Goal: Ask a question: Seek information or help from site administrators or community

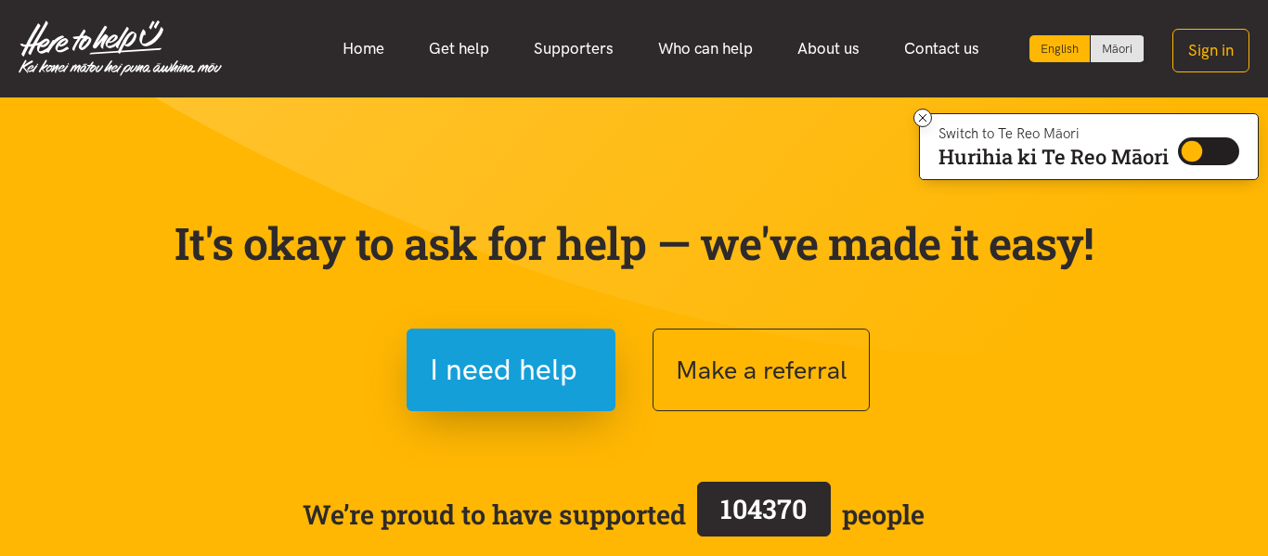
click at [306, 229] on p "It's okay to ask for help — we've made it easy!" at bounding box center [634, 243] width 928 height 54
click at [58, 138] on section "It's okay to ask for help — we've made it easy! Get started Make a referral We’…" at bounding box center [634, 420] width 1268 height 647
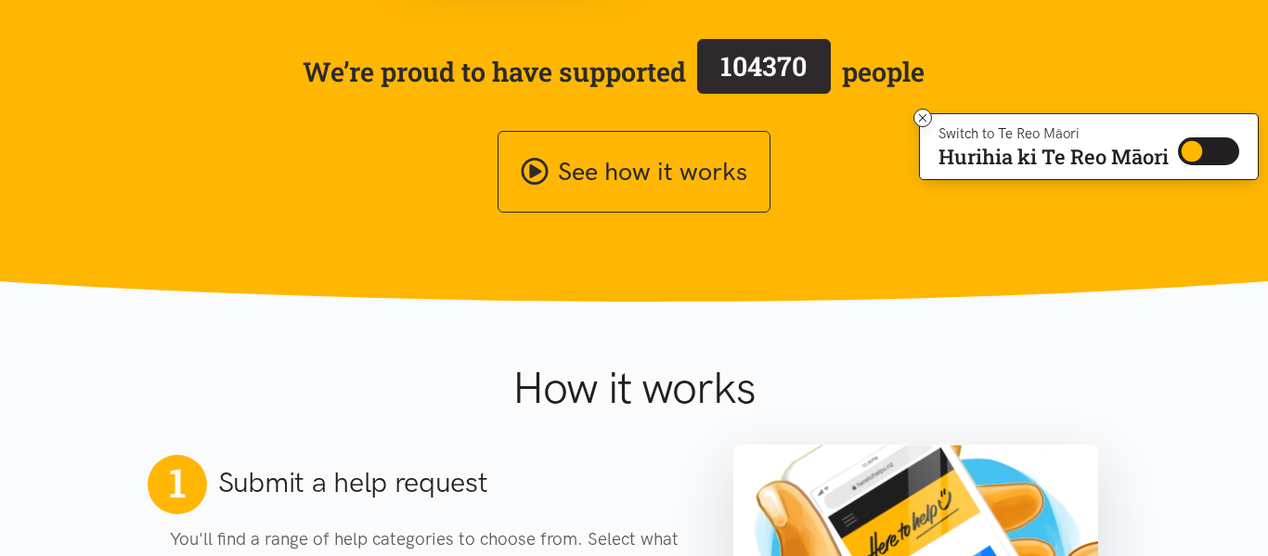
scroll to position [445, 0]
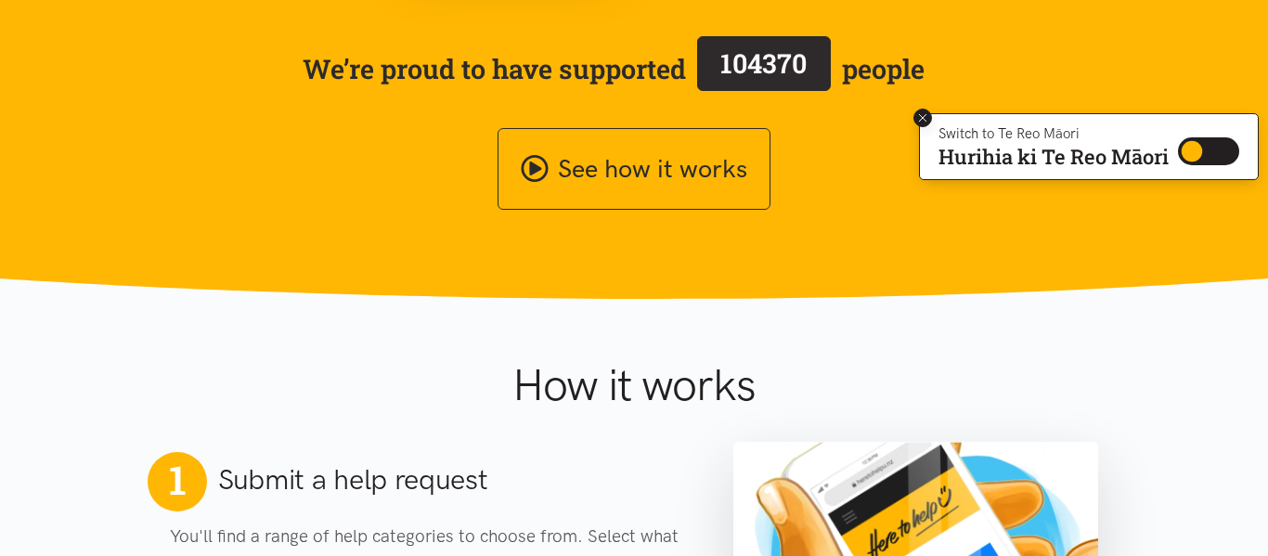
click at [919, 116] on icon at bounding box center [923, 118] width 14 height 14
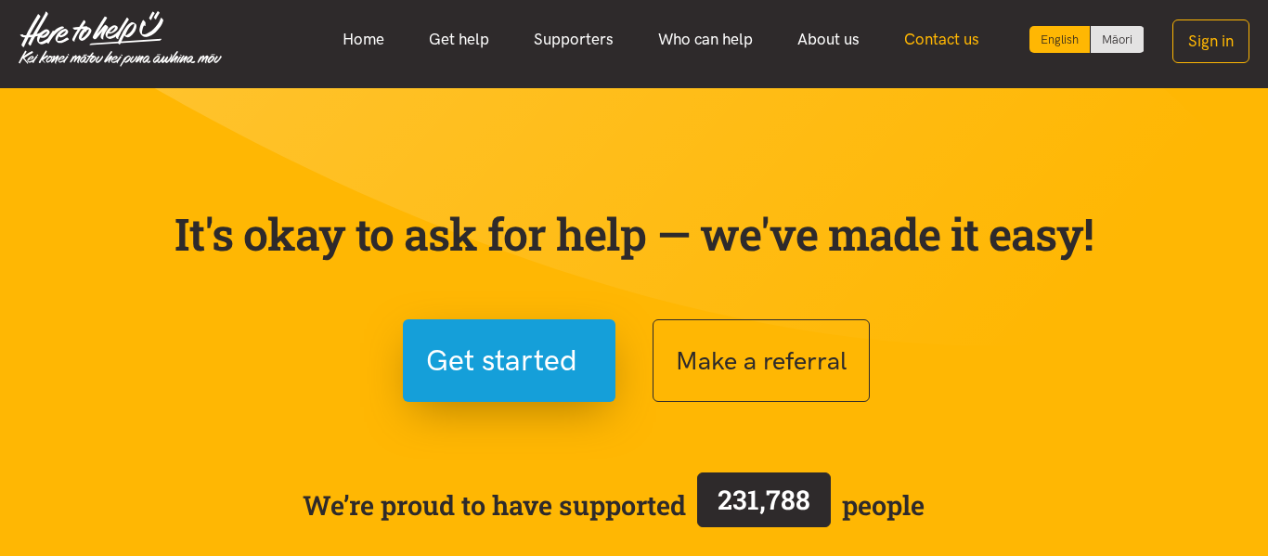
scroll to position [0, 0]
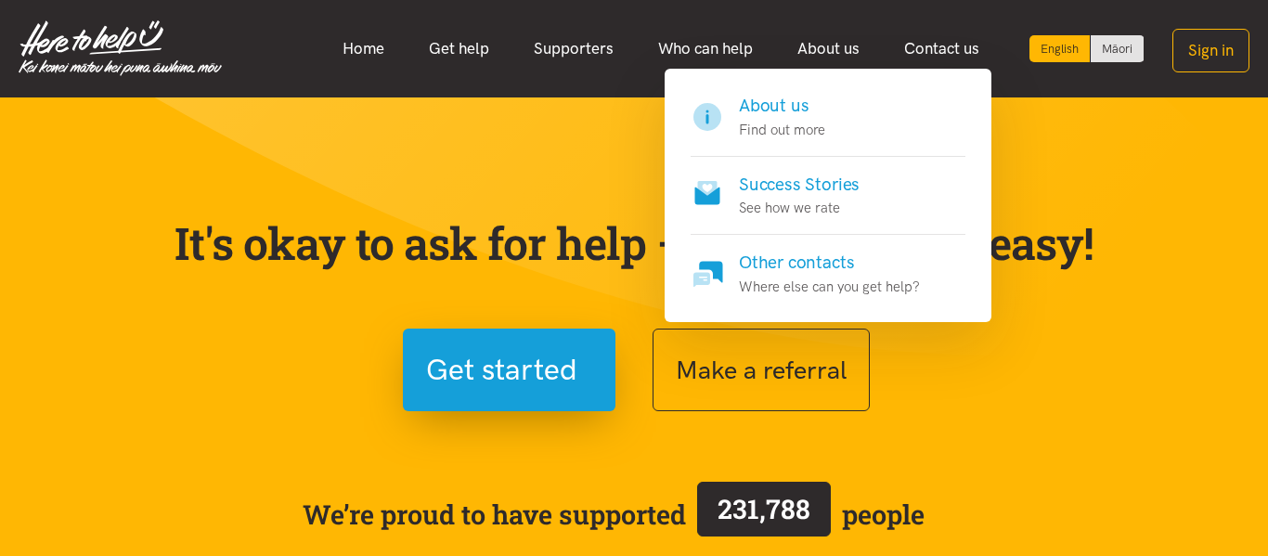
click at [757, 115] on h4 "About us" at bounding box center [782, 106] width 86 height 26
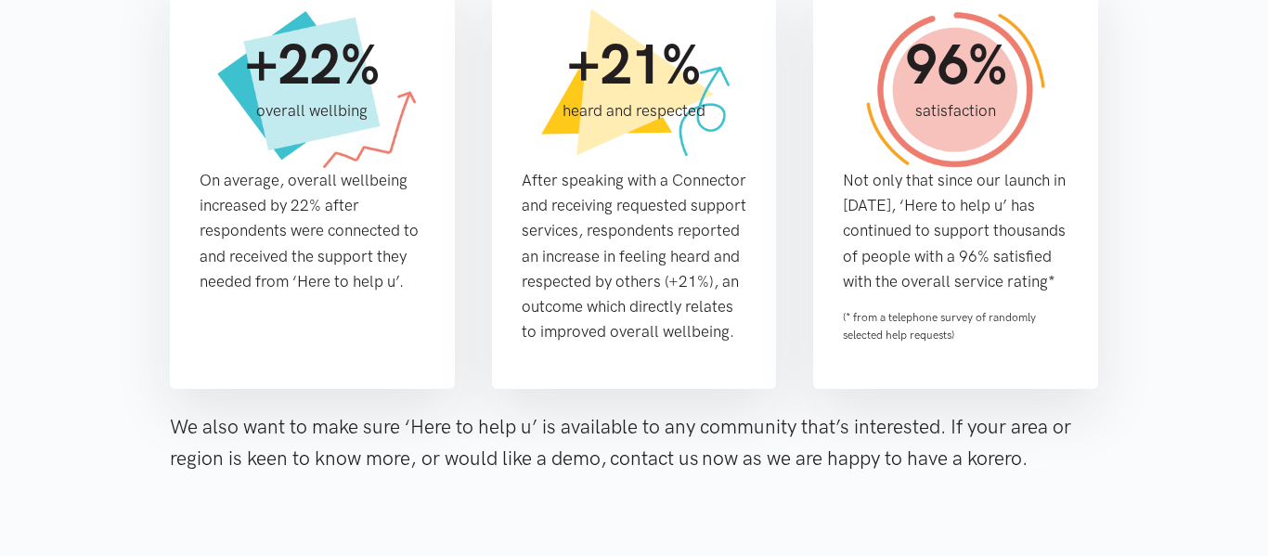
scroll to position [1513, 0]
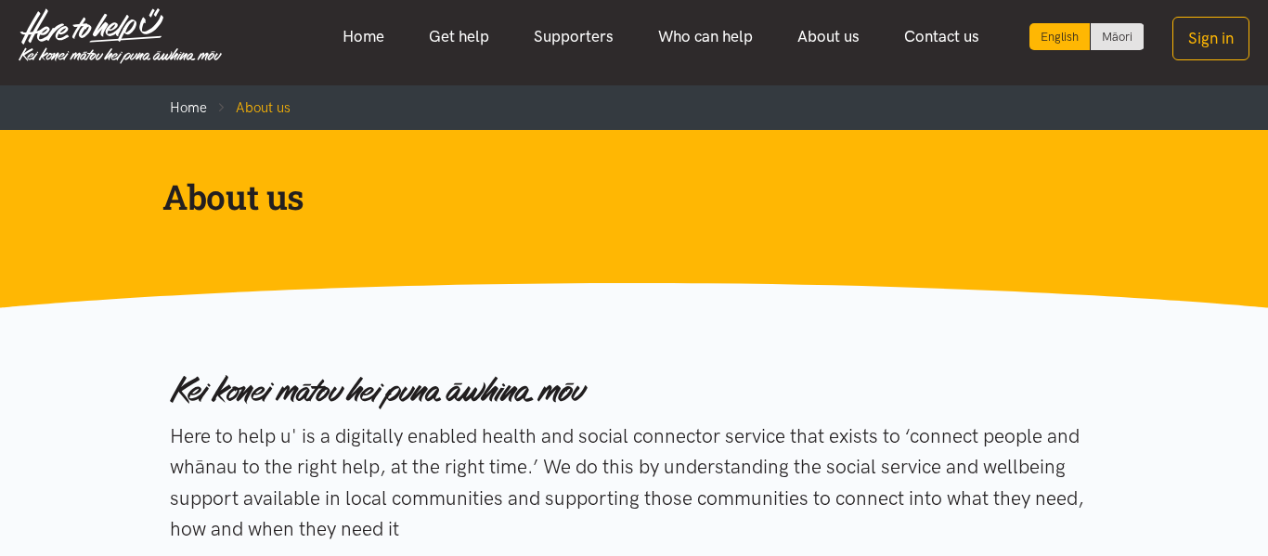
scroll to position [0, 0]
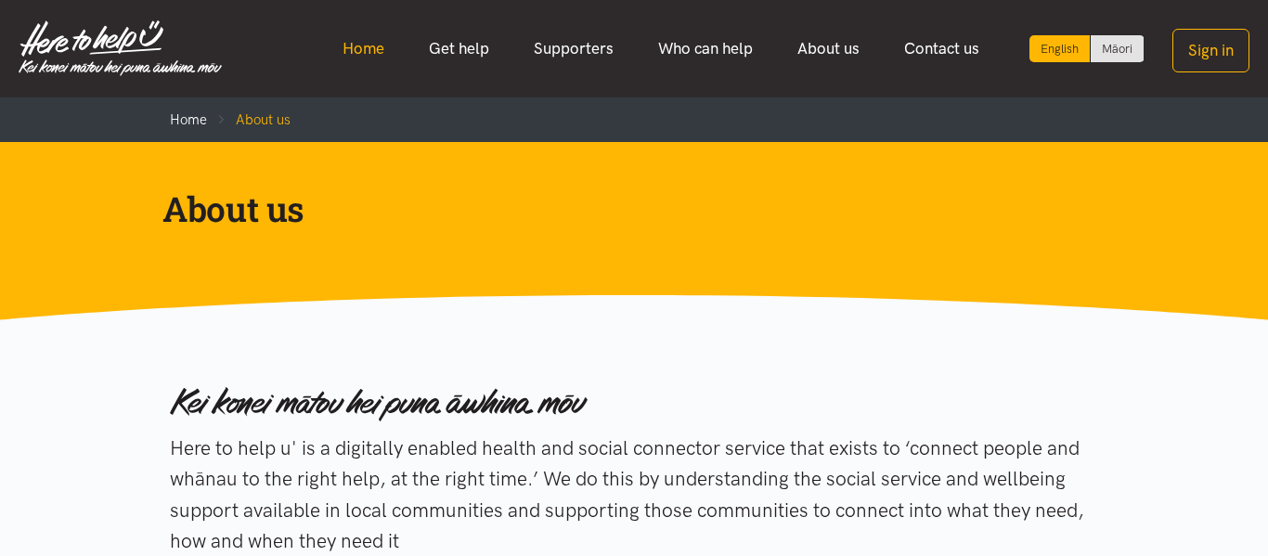
click at [367, 50] on link "Home" at bounding box center [363, 49] width 86 height 40
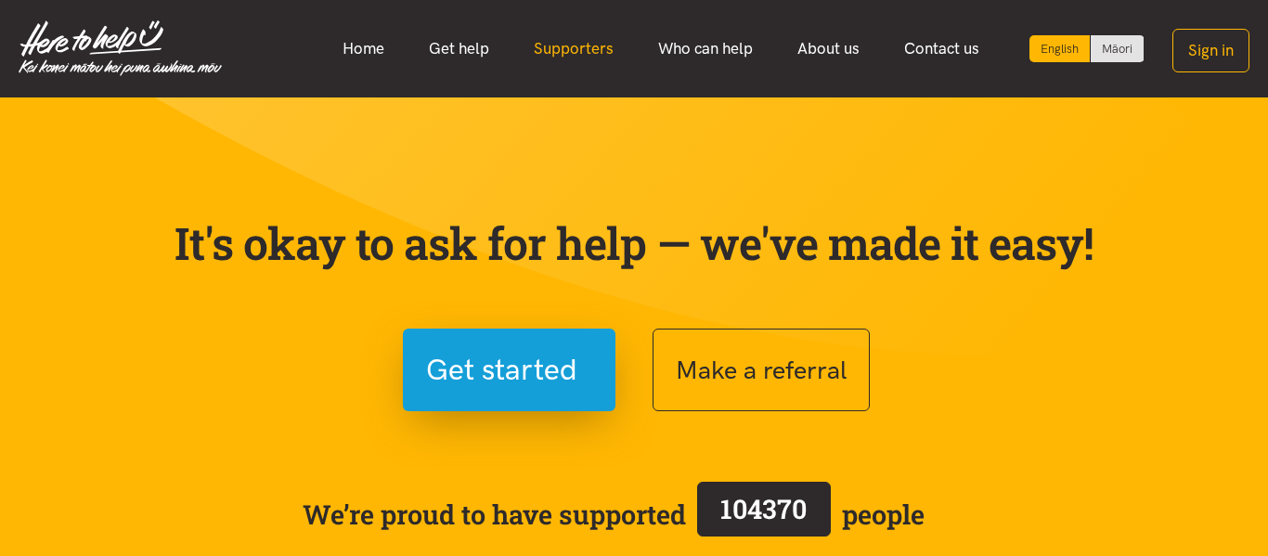
click at [572, 46] on link "Supporters" at bounding box center [573, 49] width 124 height 40
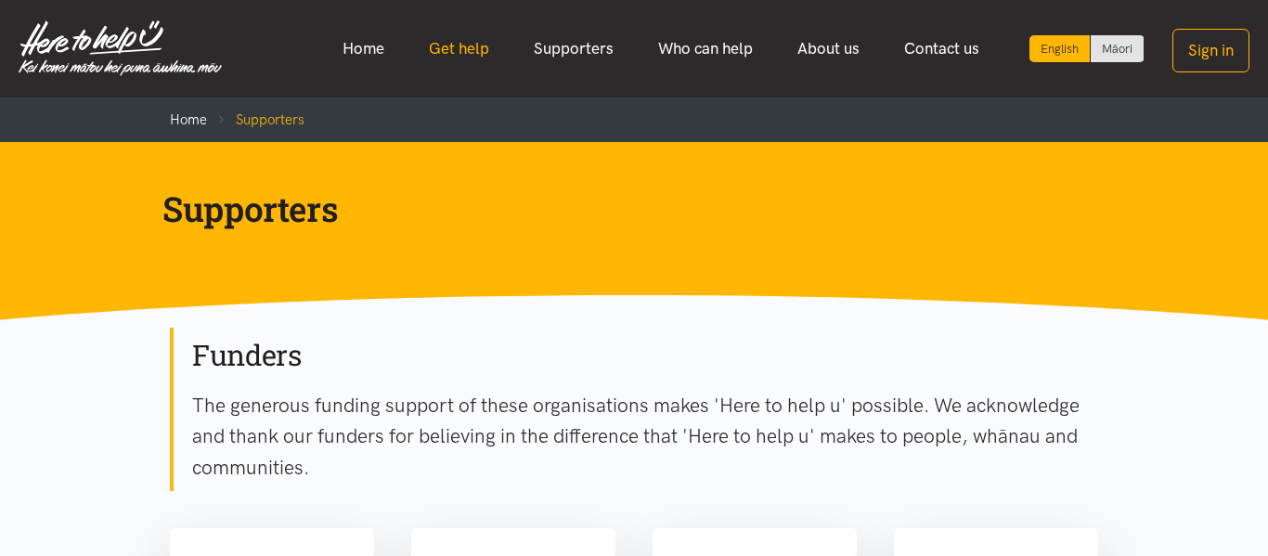
click at [487, 45] on link "Get help" at bounding box center [458, 49] width 105 height 40
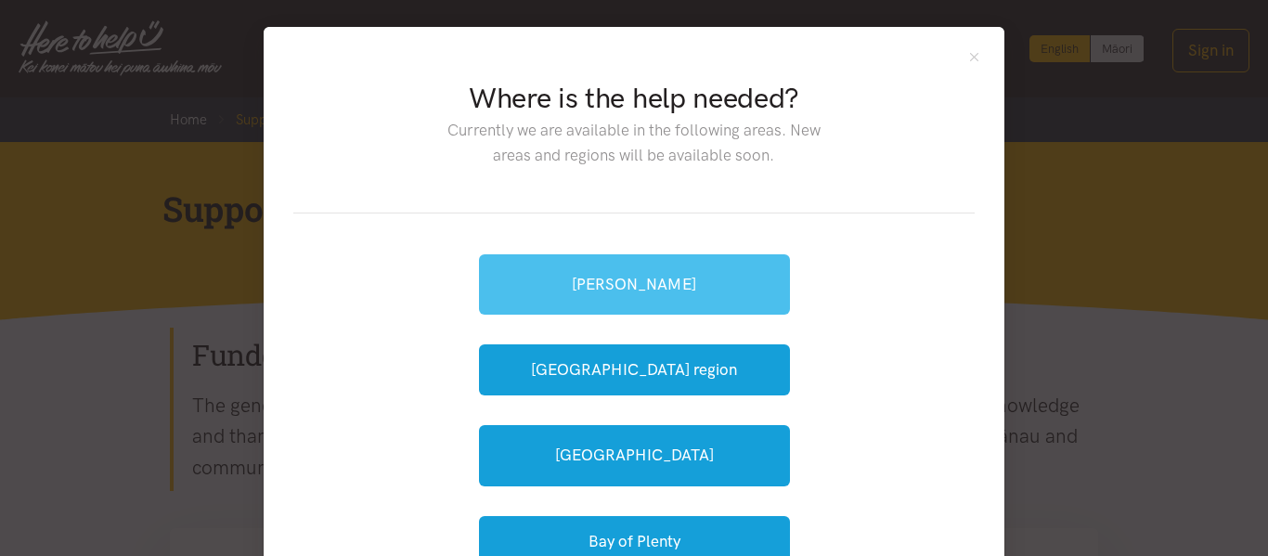
click at [693, 276] on link "[PERSON_NAME]" at bounding box center [634, 284] width 311 height 60
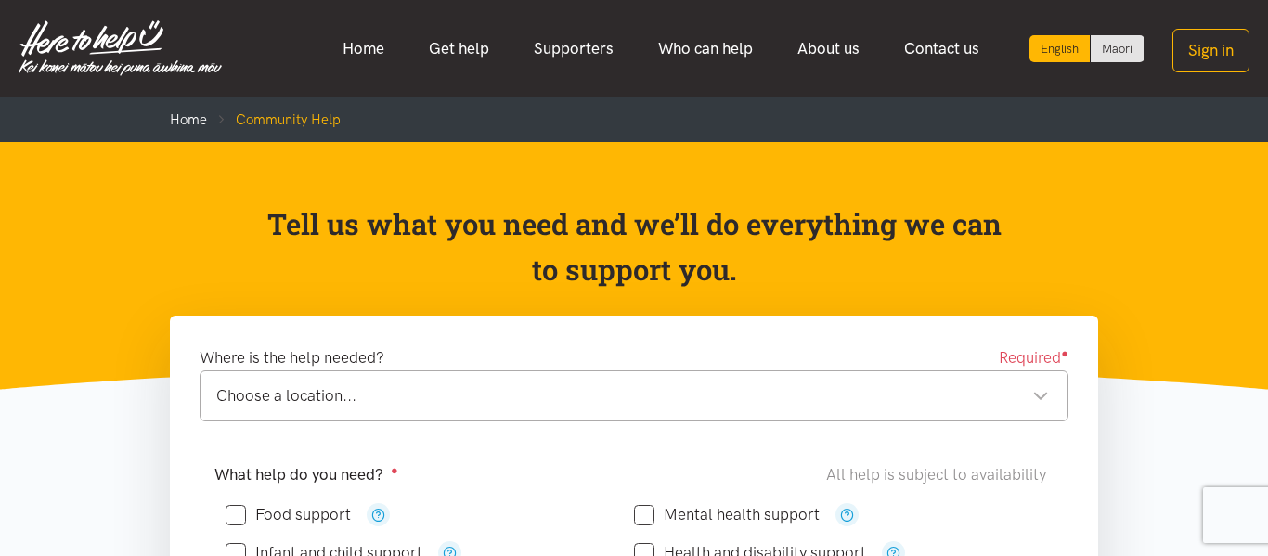
click at [247, 207] on div "Tell us what you need and we’ll do everything we can to support you." at bounding box center [634, 250] width 805 height 99
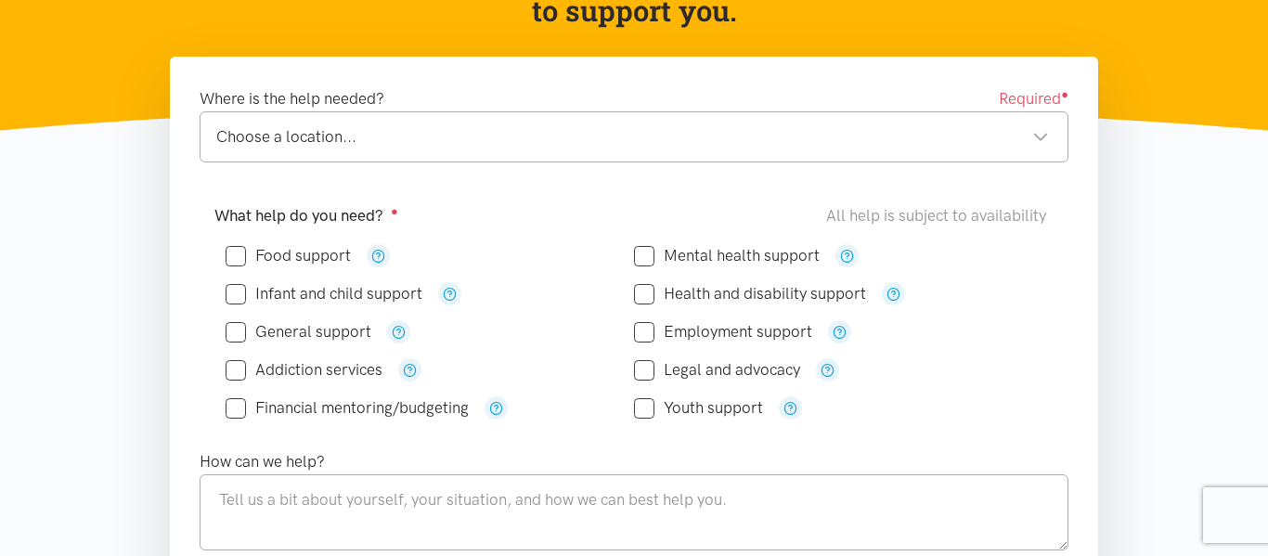
scroll to position [297, 0]
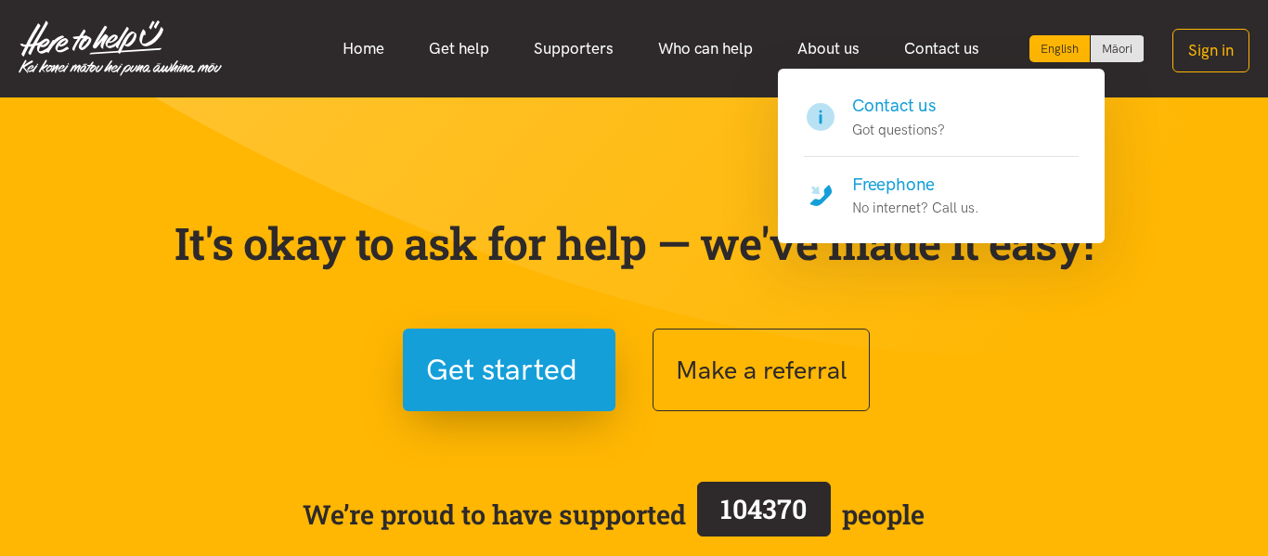
click at [889, 100] on h4 "Contact us" at bounding box center [898, 106] width 93 height 26
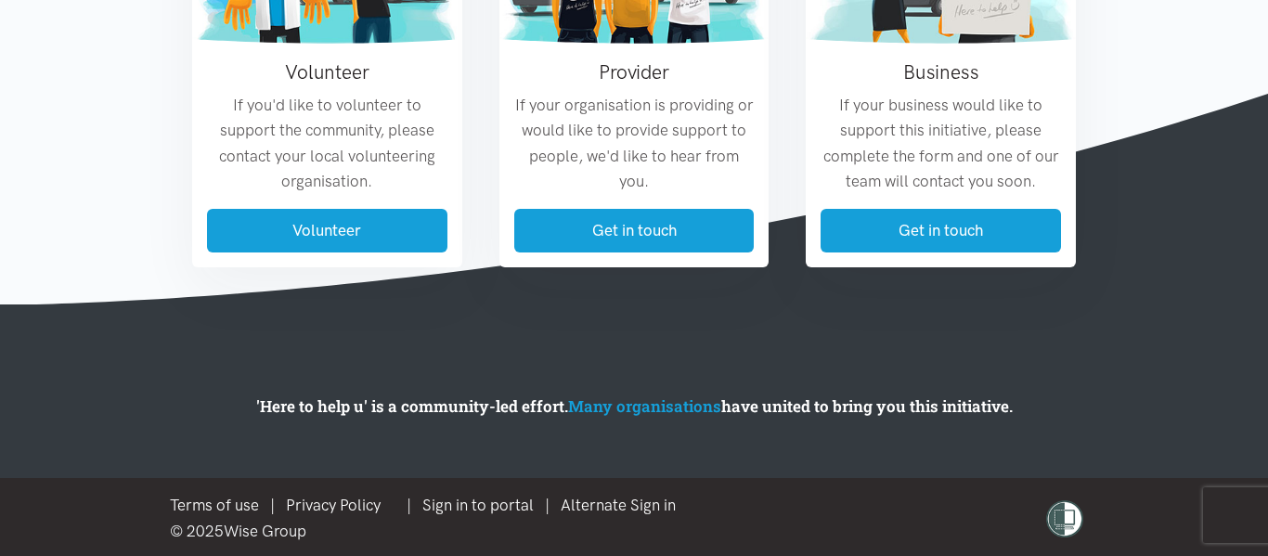
scroll to position [1328, 0]
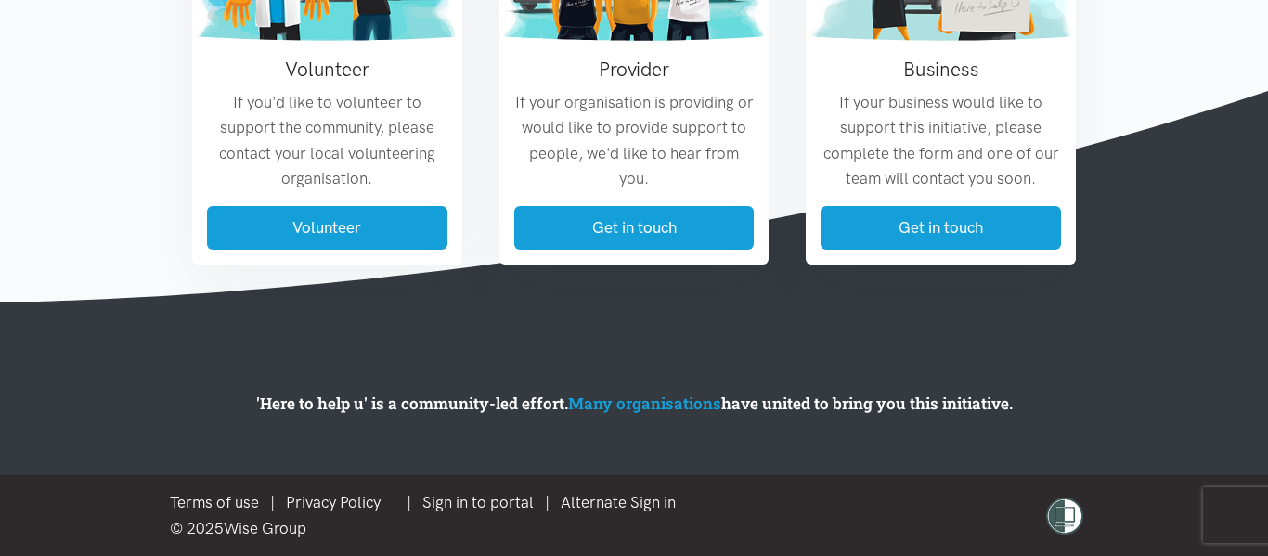
click at [122, 146] on section "How you can help We're looking for volunteers, businesses and organisations tha…" at bounding box center [634, 7] width 1268 height 590
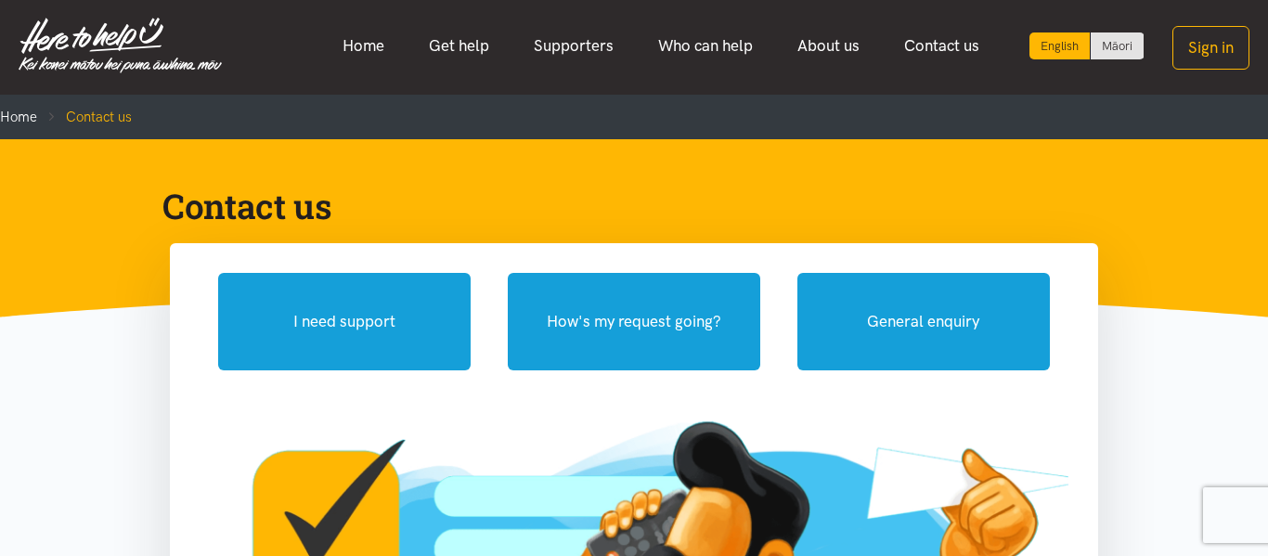
scroll to position [0, 0]
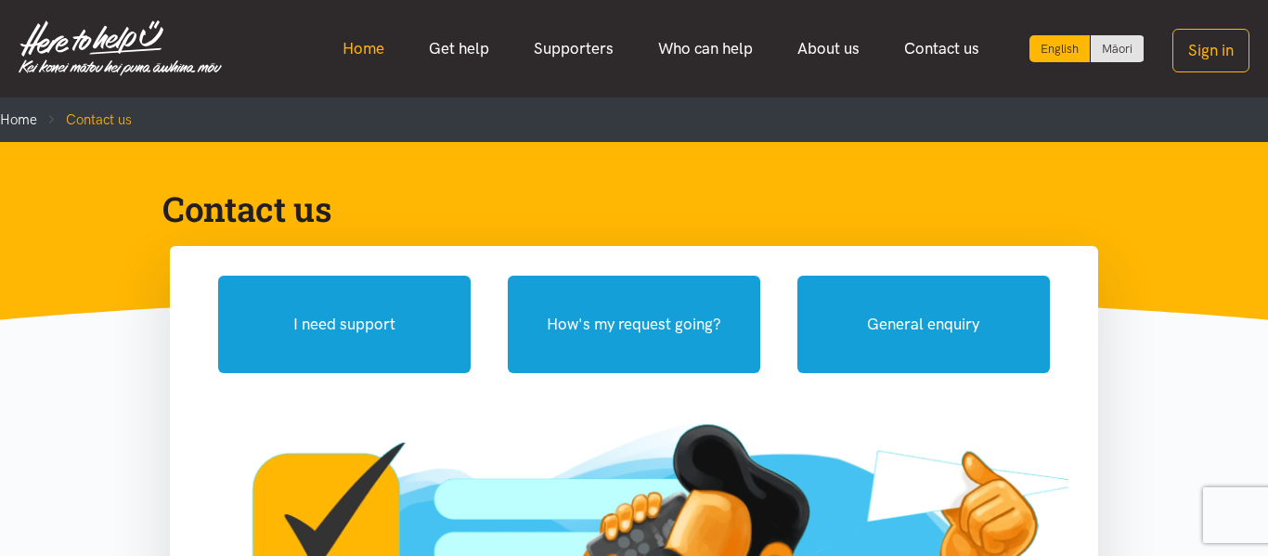
click at [357, 42] on link "Home" at bounding box center [363, 49] width 86 height 40
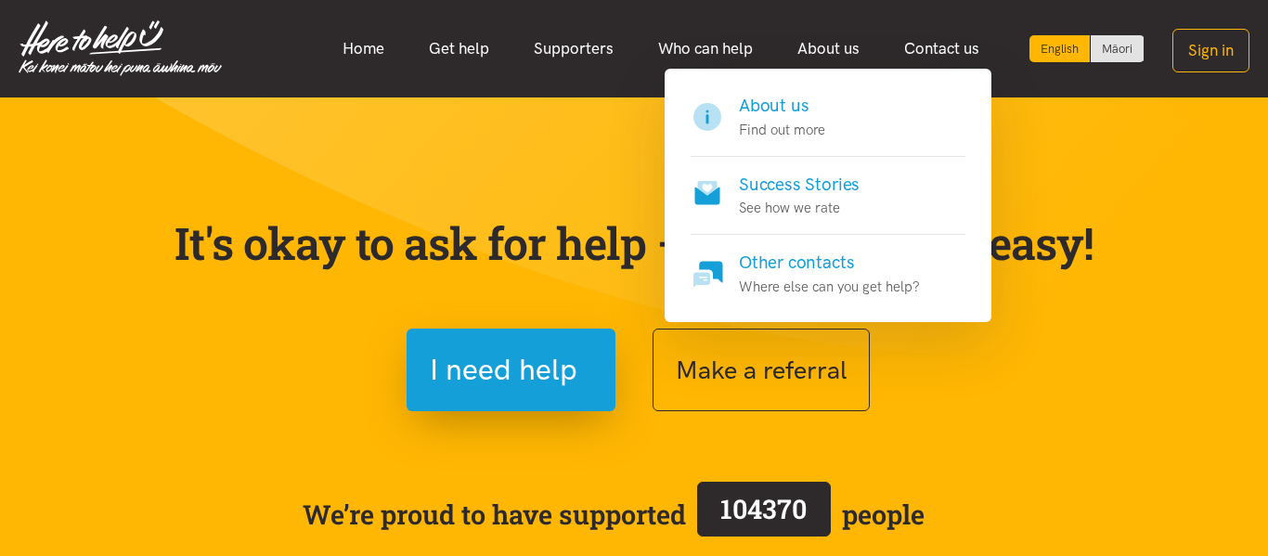
click at [785, 103] on h4 "About us" at bounding box center [782, 106] width 86 height 26
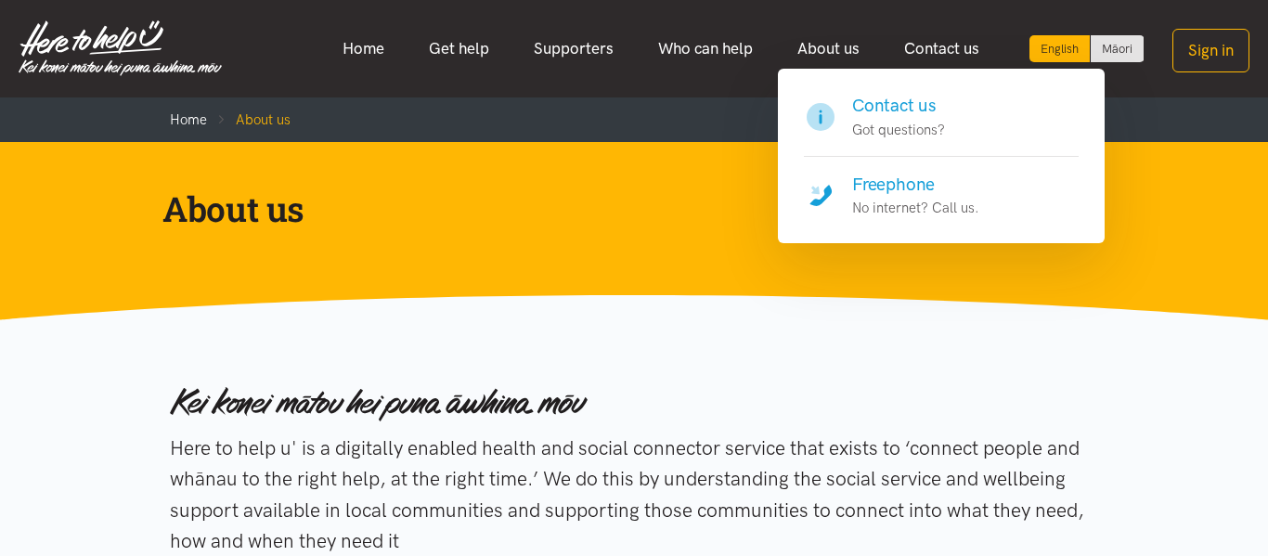
click at [895, 173] on h4 "Freephone" at bounding box center [915, 185] width 127 height 26
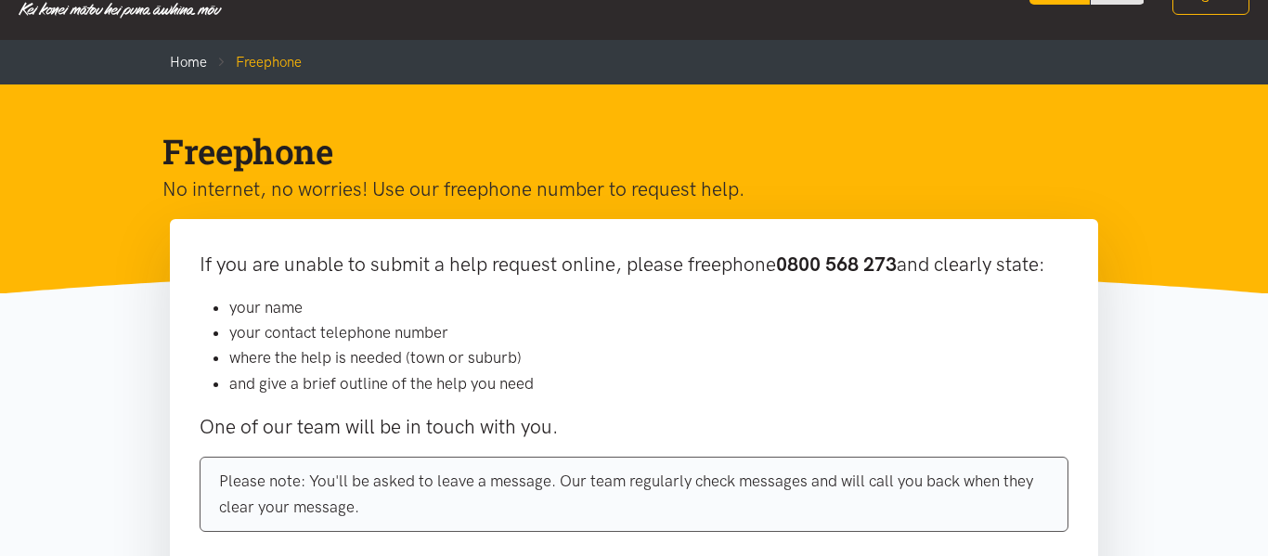
scroll to position [7, 0]
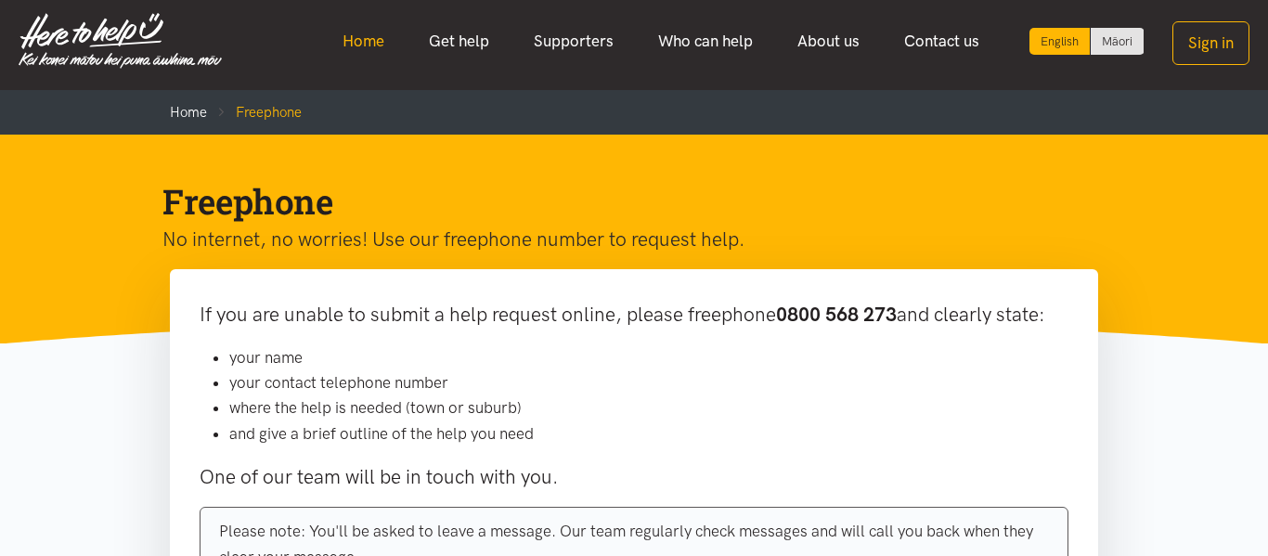
click at [354, 47] on link "Home" at bounding box center [363, 41] width 86 height 40
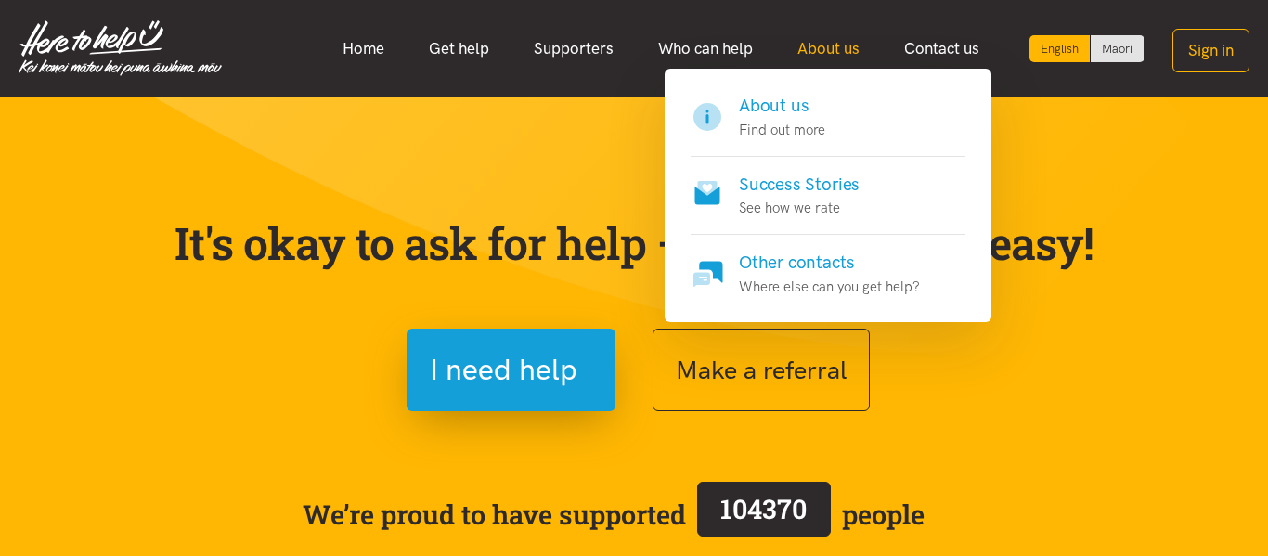
click at [798, 57] on link "About us" at bounding box center [828, 49] width 107 height 40
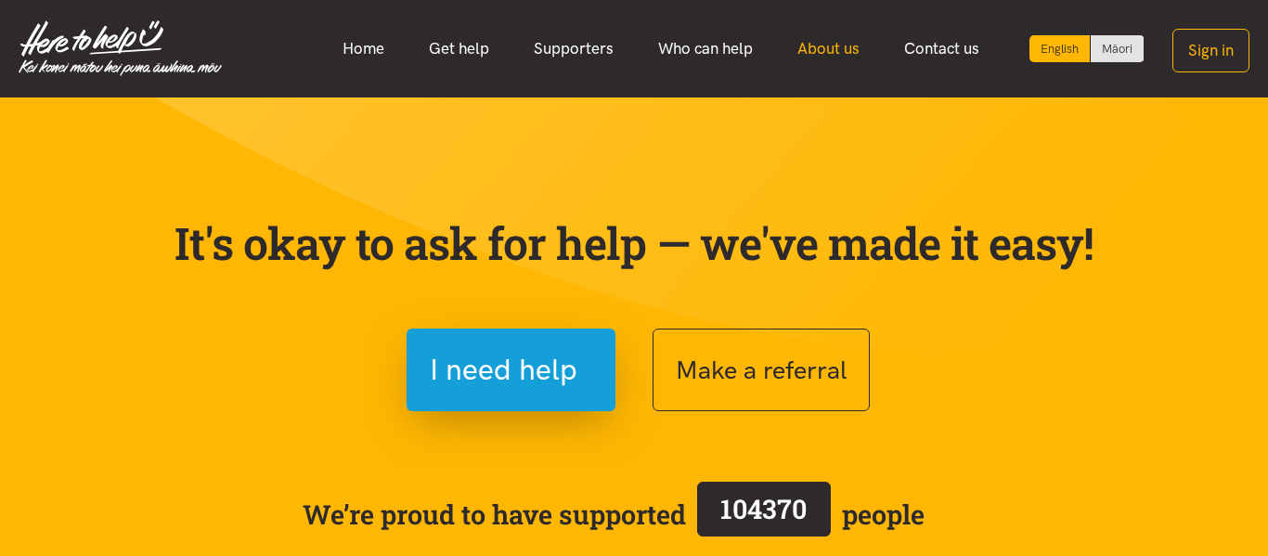
click at [798, 57] on link "About us" at bounding box center [828, 49] width 107 height 40
click at [823, 46] on link "About us" at bounding box center [828, 49] width 107 height 40
click at [841, 186] on div "It's okay to ask for help — we've made it easy! I need help Make a referral We’…" at bounding box center [633, 413] width 965 height 483
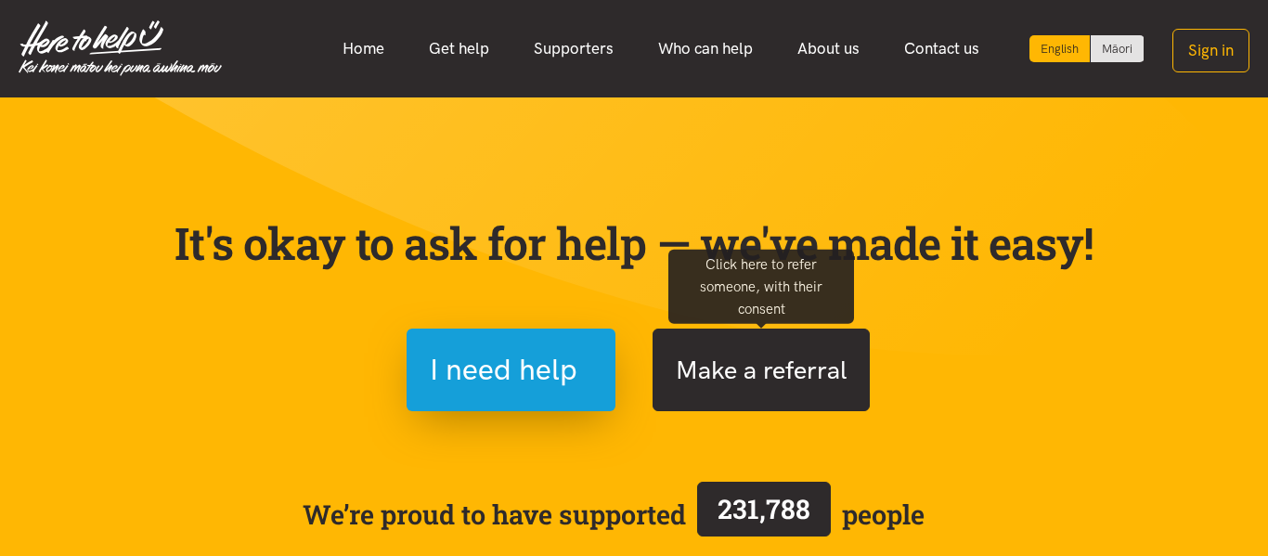
click at [770, 347] on button "Make a referral" at bounding box center [760, 369] width 217 height 83
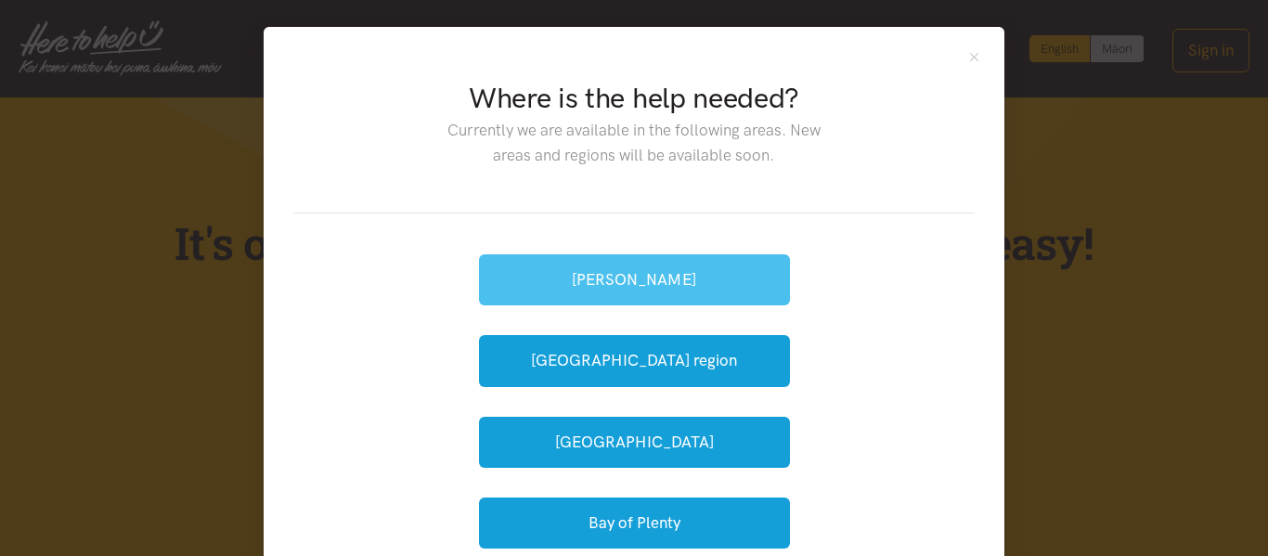
click at [695, 261] on button "[PERSON_NAME]" at bounding box center [634, 279] width 311 height 51
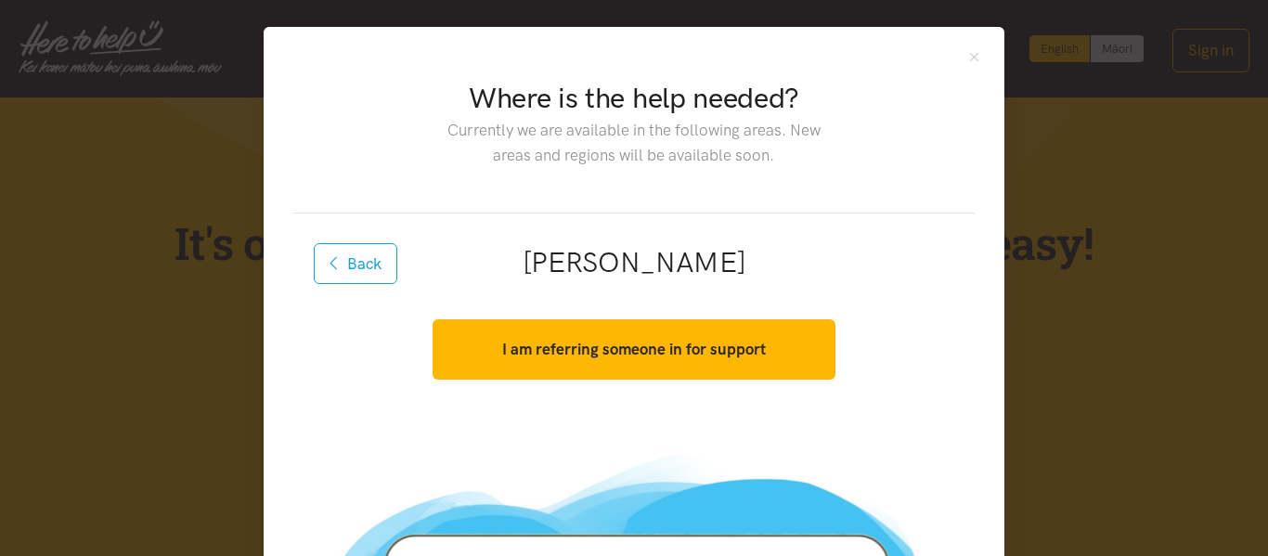
click at [831, 275] on h2 "[PERSON_NAME]" at bounding box center [634, 262] width 622 height 39
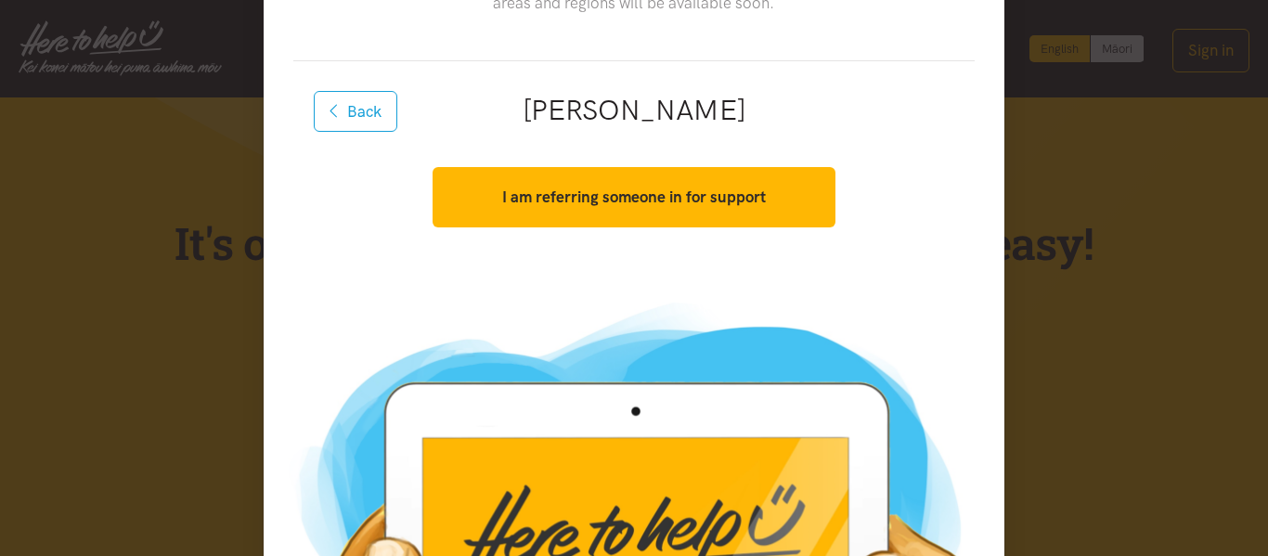
scroll to position [63, 0]
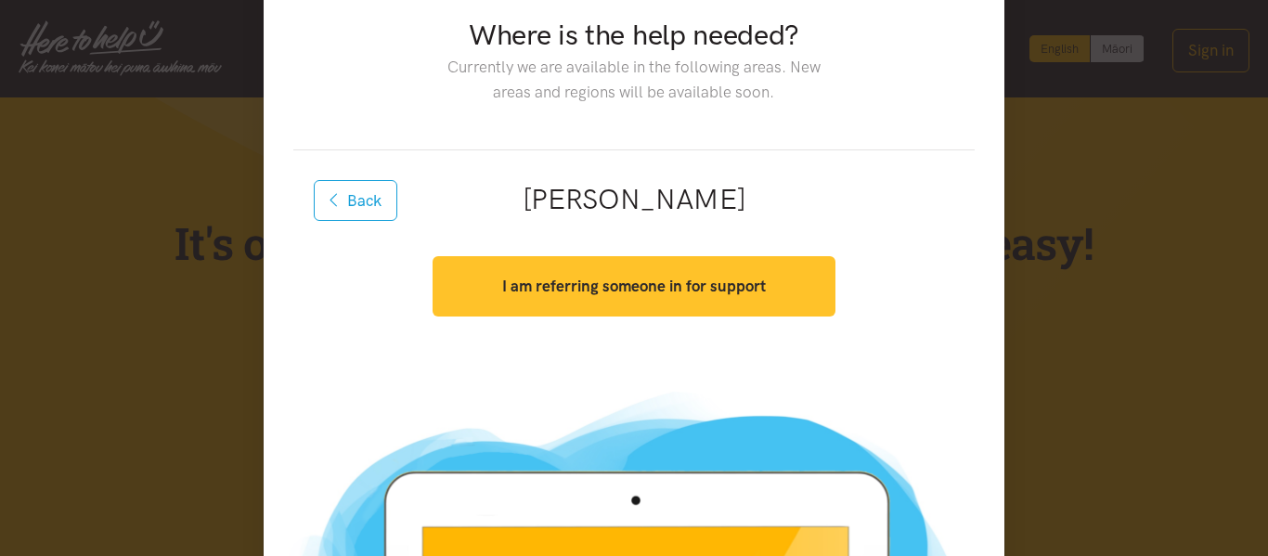
click at [672, 309] on button "I am referring someone in for support" at bounding box center [633, 286] width 402 height 60
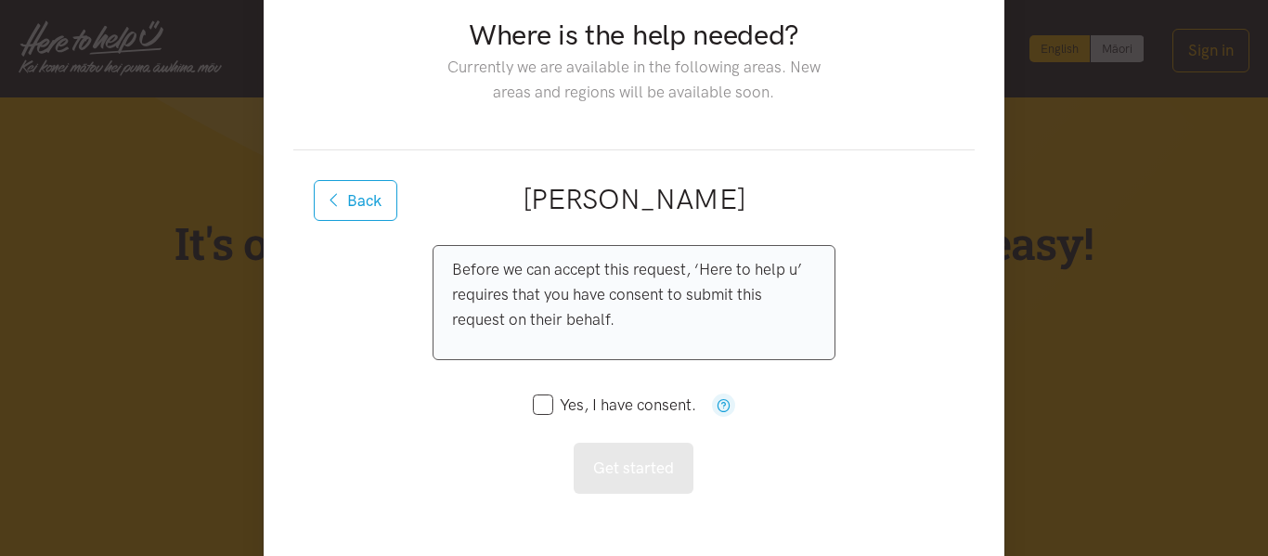
click at [873, 225] on div "Back Hamilton" at bounding box center [633, 205] width 659 height 50
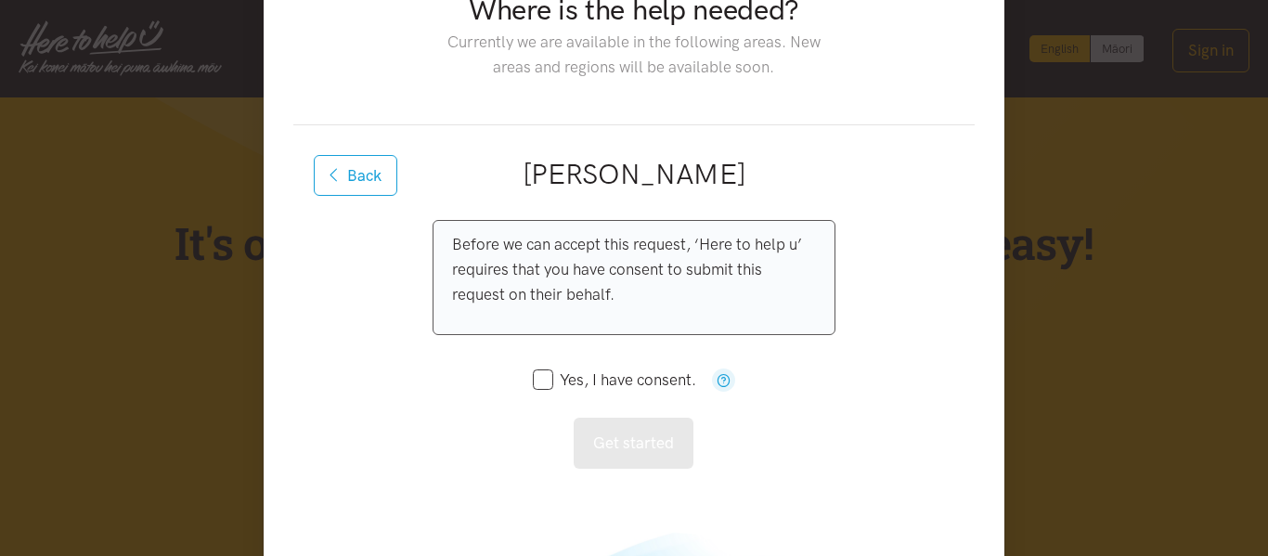
scroll to position [0, 0]
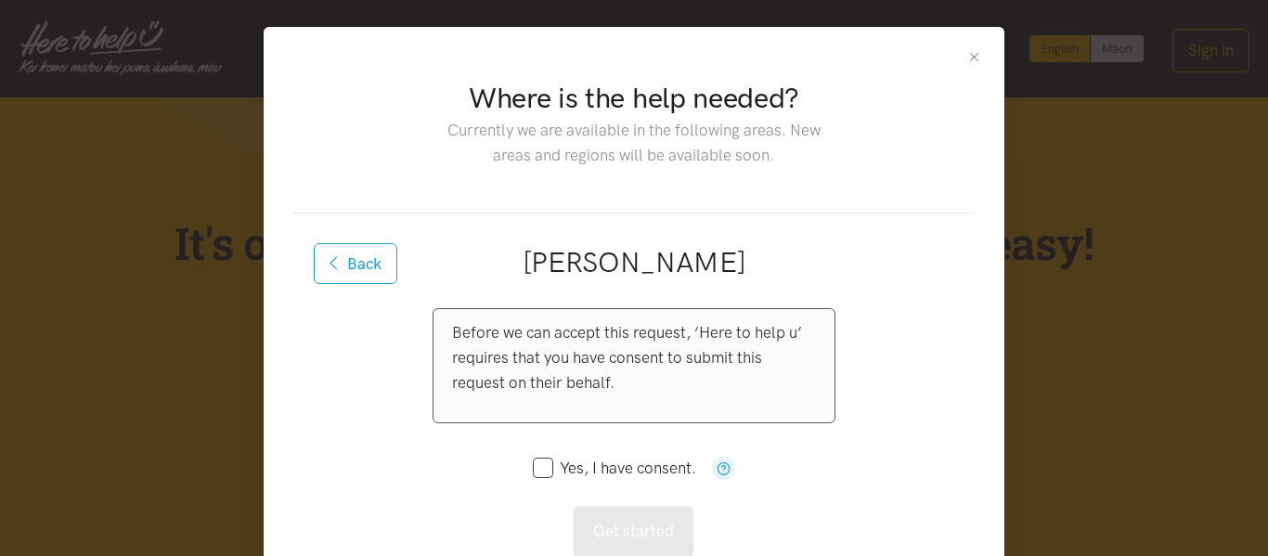
click at [971, 59] on button "Close" at bounding box center [974, 57] width 16 height 16
